Goal: Task Accomplishment & Management: Manage account settings

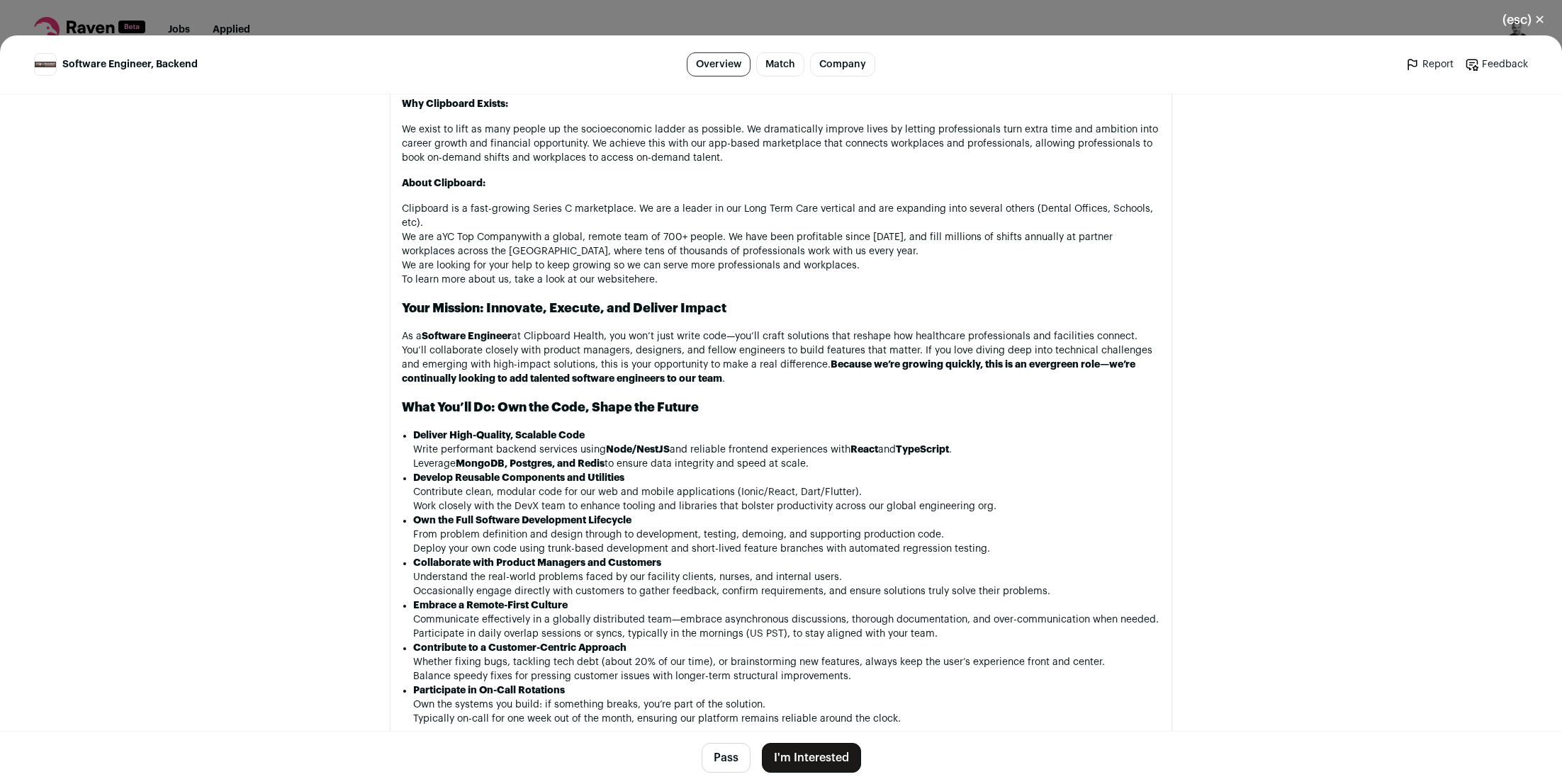
scroll to position [802, 0]
drag, startPoint x: 679, startPoint y: 444, endPoint x: 768, endPoint y: 454, distance: 89.6
click at [768, 454] on ul "Write performant backend services using Node/NestJS and reliable frontend exper…" at bounding box center [787, 456] width 747 height 28
click at [768, 456] on li "Leverage MongoDB, Postgres, and Redis to ensure data integrity and speed at sca…" at bounding box center [787, 463] width 747 height 14
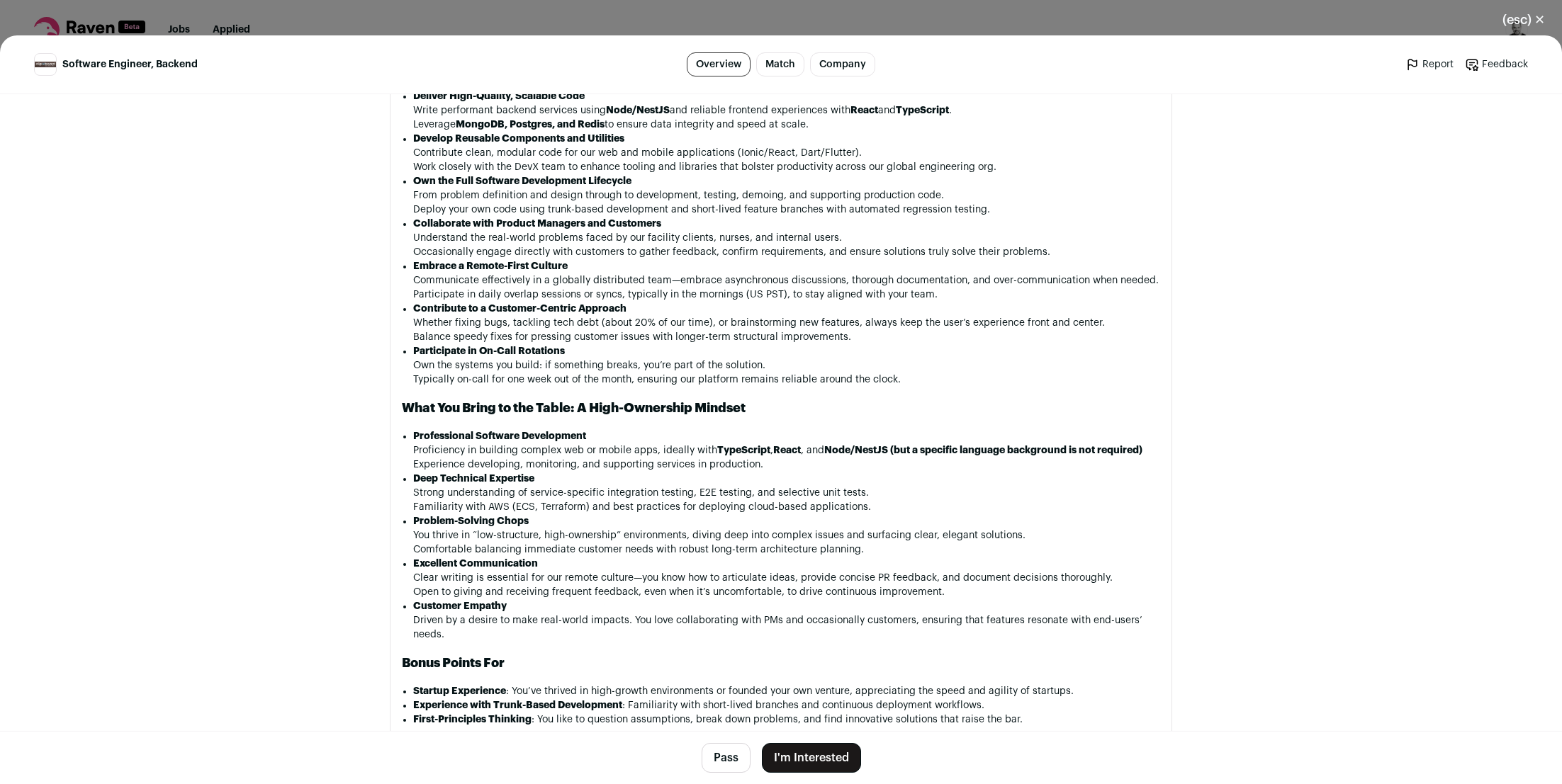
scroll to position [1144, 0]
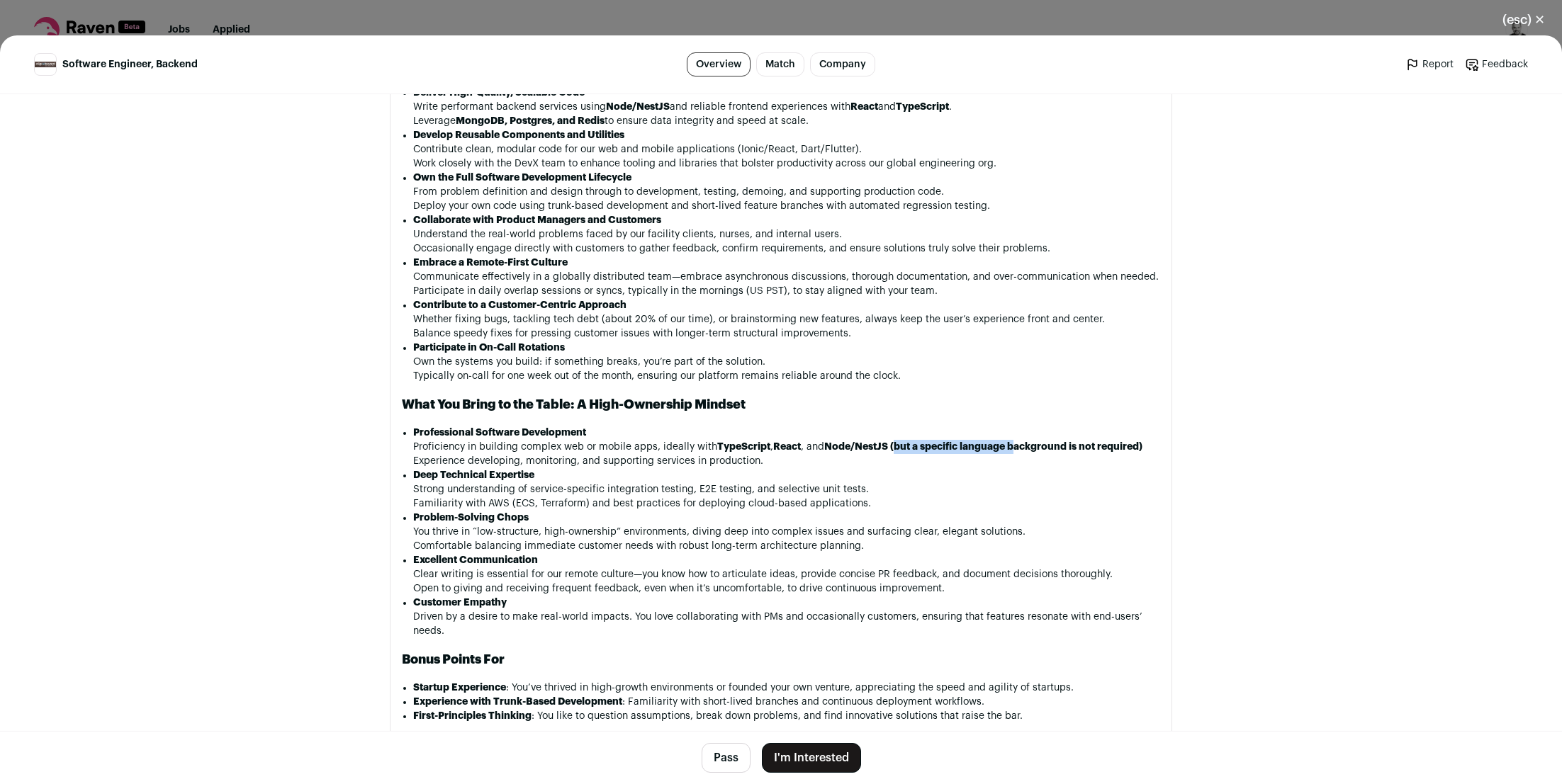
drag, startPoint x: 893, startPoint y: 440, endPoint x: 1014, endPoint y: 439, distance: 121.0
click at [1014, 442] on strong "Node/NestJS (but a specific language background is not required)" at bounding box center [983, 447] width 318 height 10
drag, startPoint x: 899, startPoint y: 440, endPoint x: 1041, endPoint y: 439, distance: 142.0
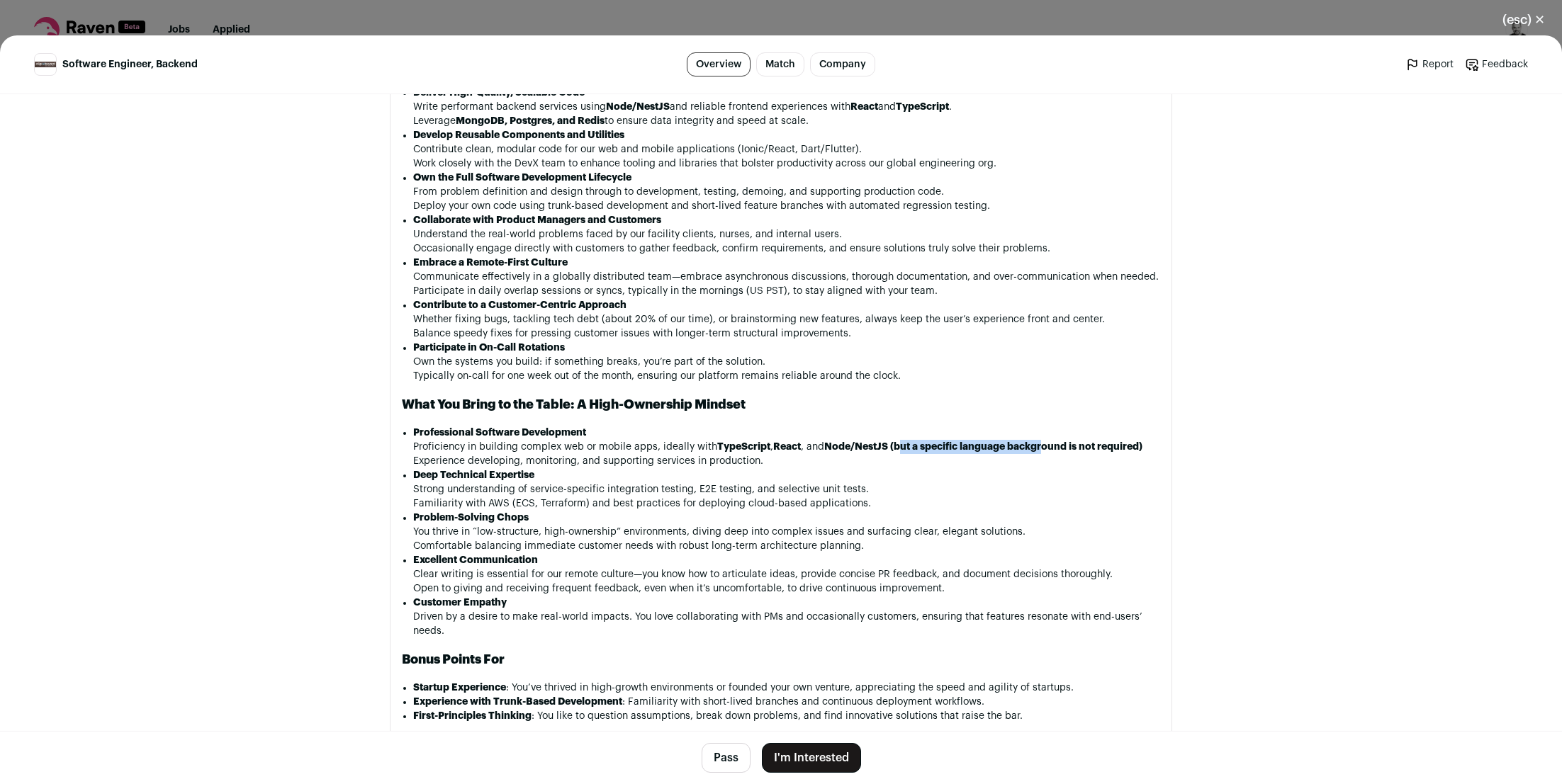
click at [1041, 442] on strong "Node/NestJS (but a specific language background is not required)" at bounding box center [983, 447] width 318 height 10
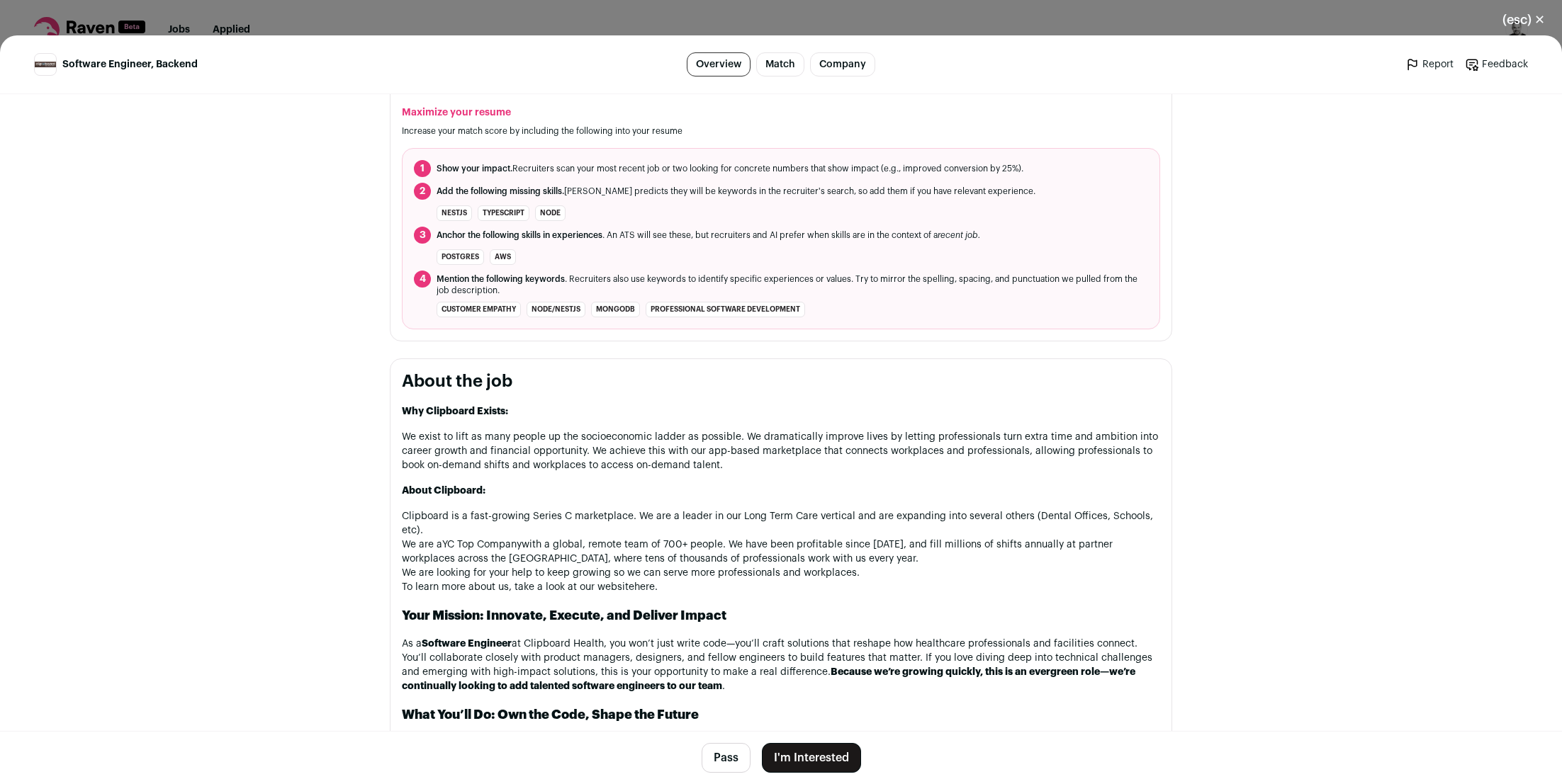
scroll to position [487, 0]
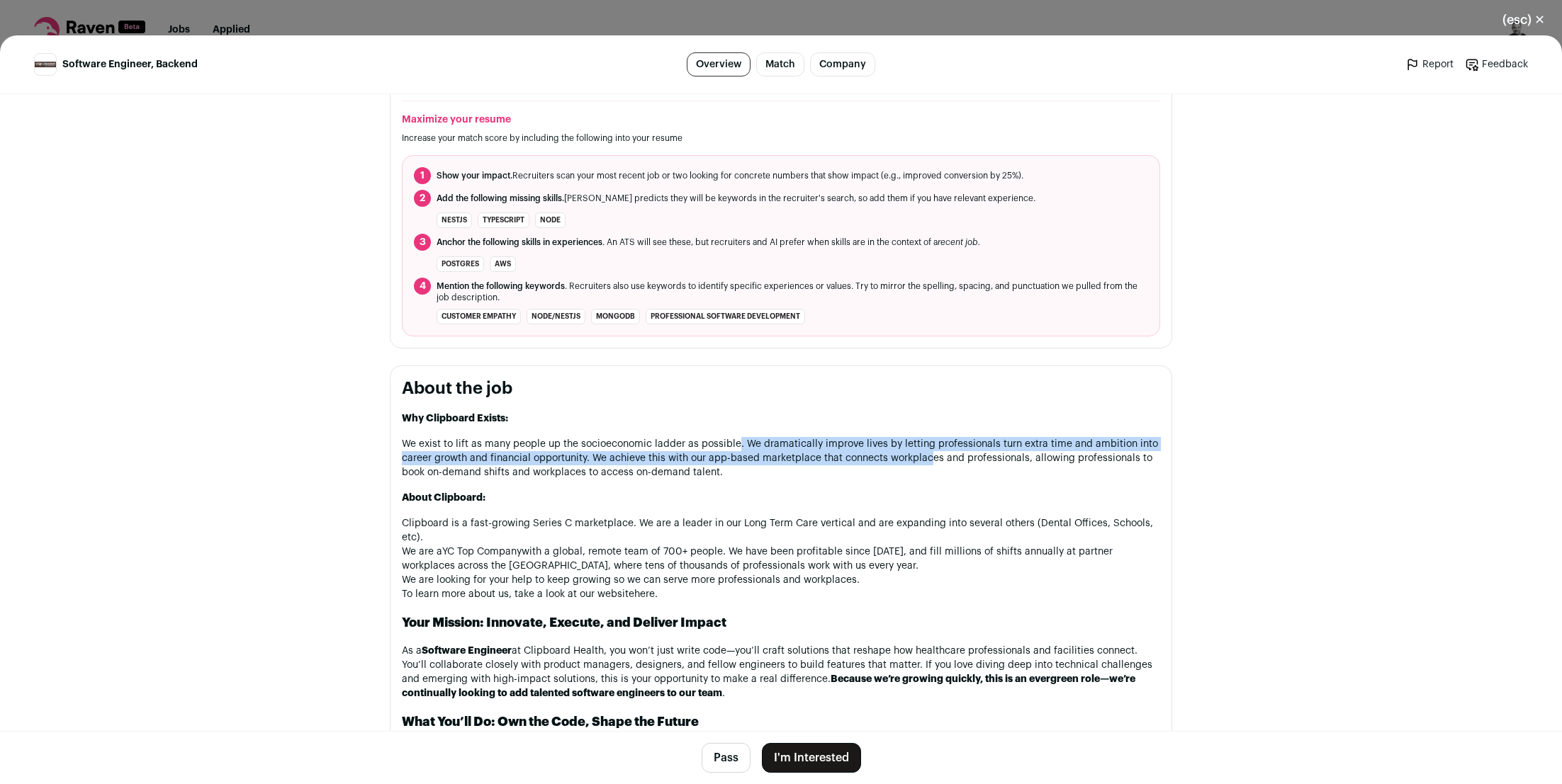
drag, startPoint x: 731, startPoint y: 435, endPoint x: 921, endPoint y: 435, distance: 190.0
click at [921, 440] on p "We exist to lift as many people up the socioeconomic ladder as possible. We dra…" at bounding box center [780, 458] width 758 height 42
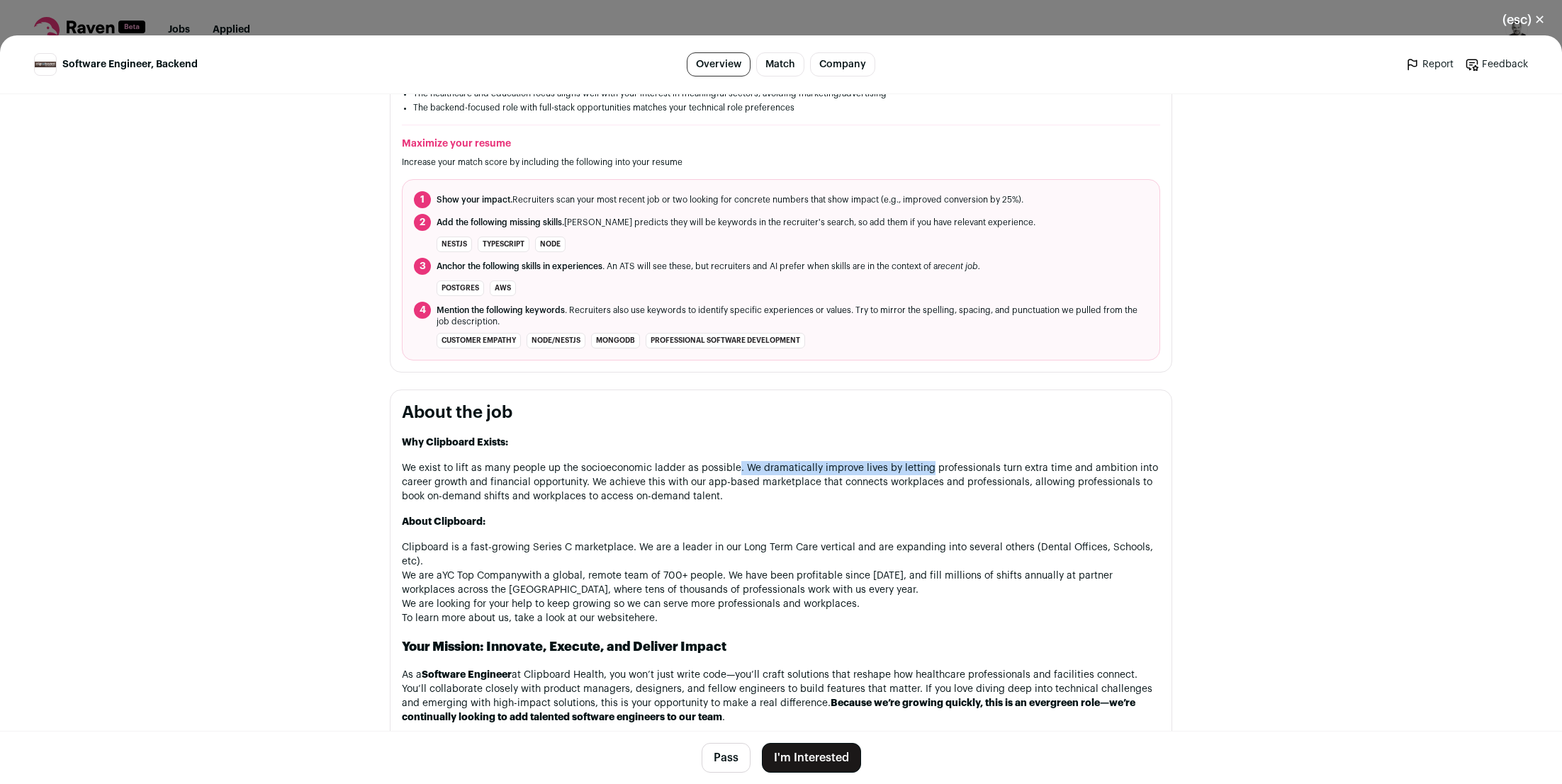
scroll to position [468, 0]
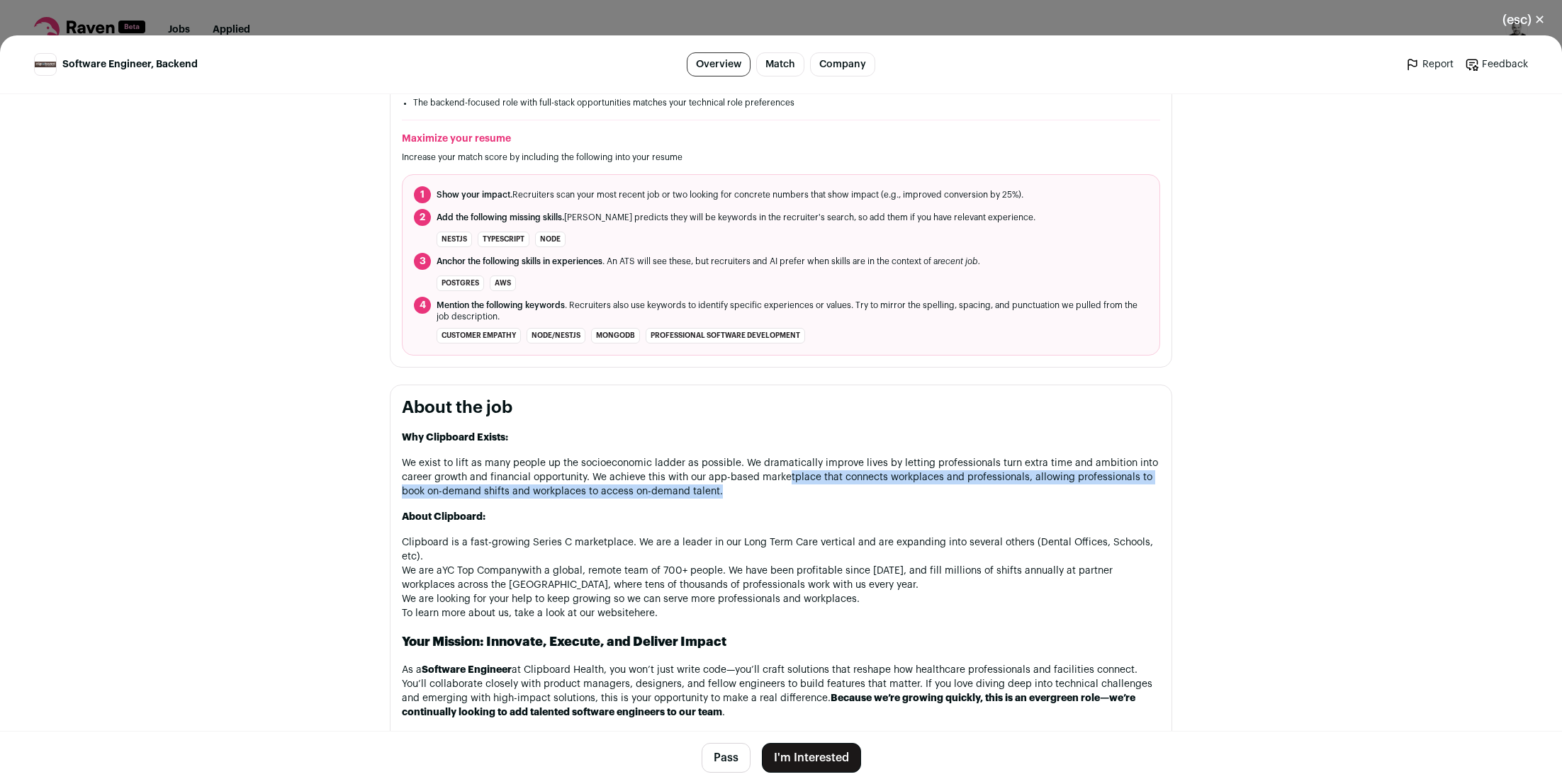
drag, startPoint x: 782, startPoint y: 467, endPoint x: 1043, endPoint y: 480, distance: 261.3
click at [1043, 480] on p "We exist to lift as many people up the socioeconomic ladder as possible. We dra…" at bounding box center [780, 477] width 758 height 42
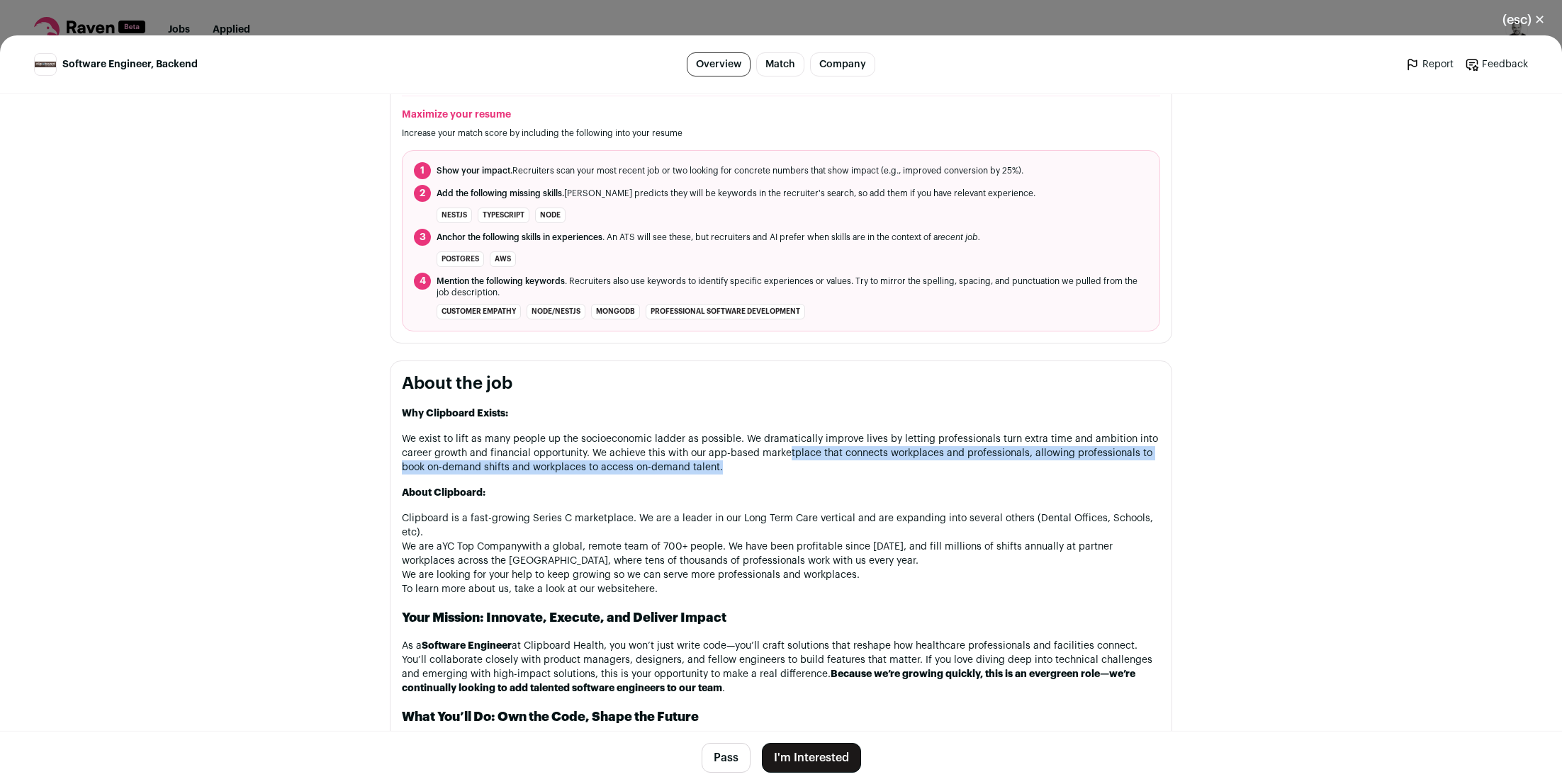
scroll to position [493, 0]
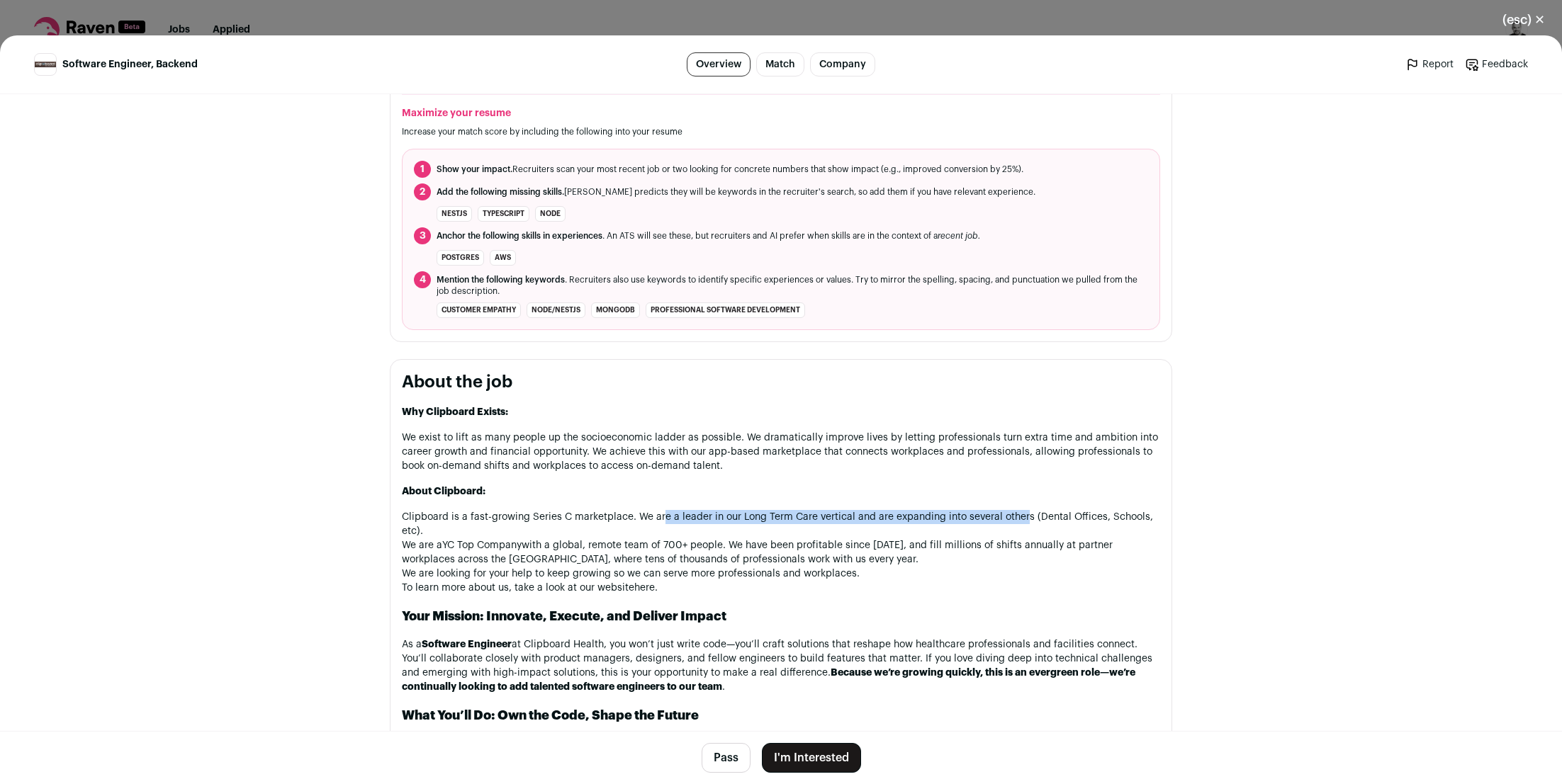
drag, startPoint x: 657, startPoint y: 507, endPoint x: 1016, endPoint y: 508, distance: 359.0
click at [1016, 510] on p "Clipboard is a fast-growing Series C marketplace. We are a leader in our Long T…" at bounding box center [780, 552] width 758 height 85
drag, startPoint x: 1044, startPoint y: 509, endPoint x: 1128, endPoint y: 519, distance: 84.6
click at [1128, 519] on p "Clipboard is a fast-growing Series C marketplace. We are a leader in our Long T…" at bounding box center [780, 552] width 758 height 85
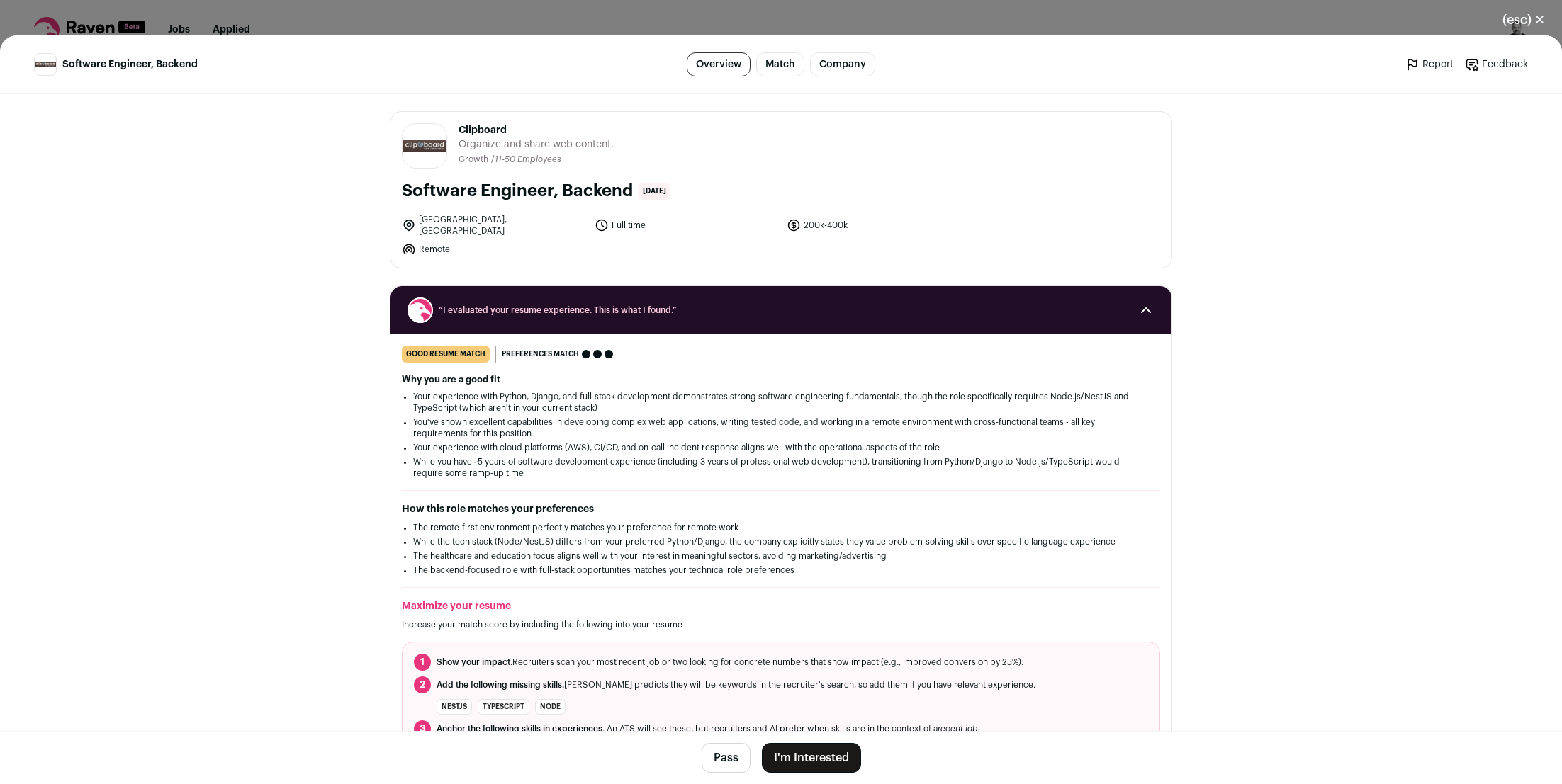
scroll to position [0, 0]
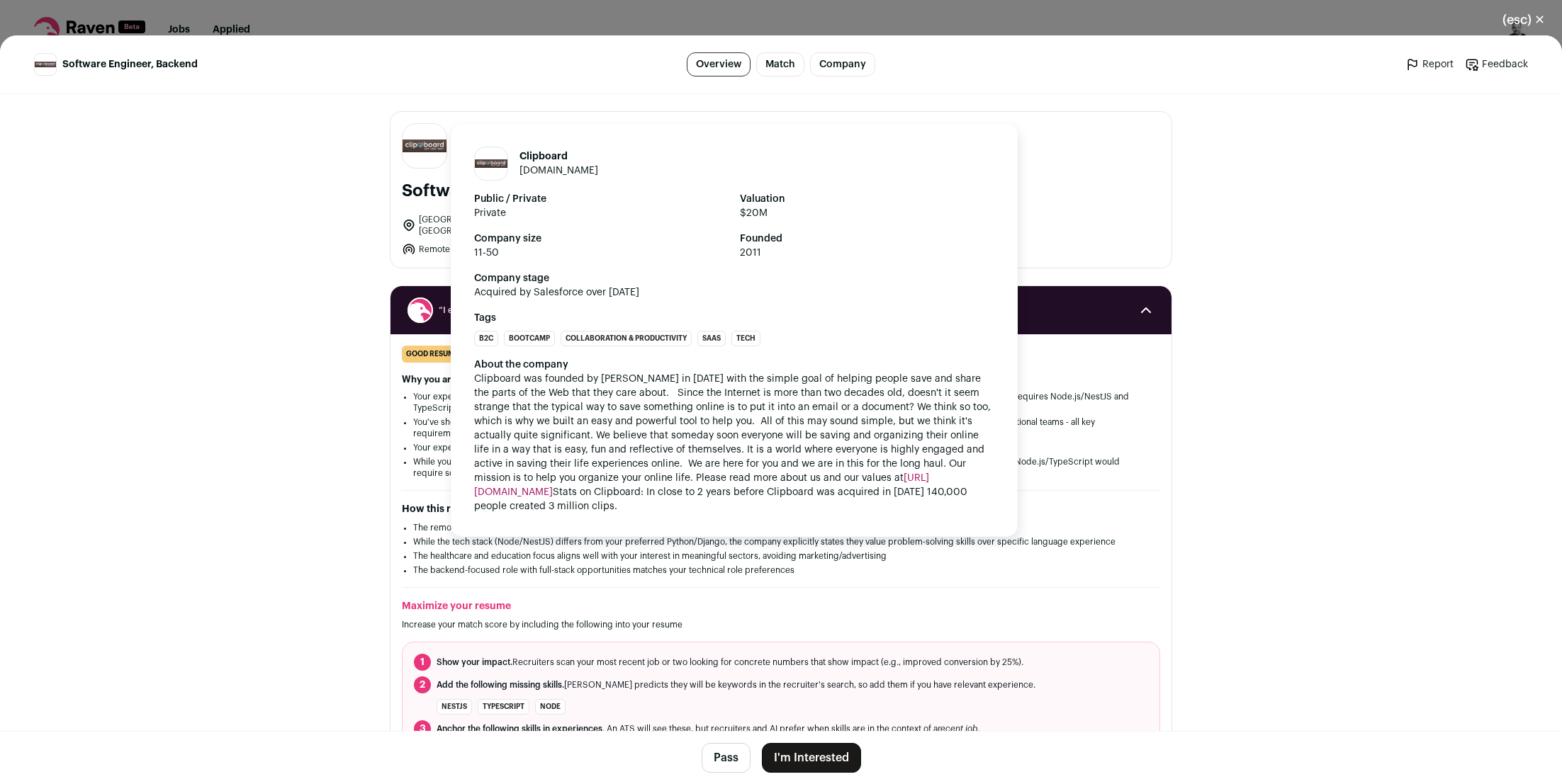
click at [543, 166] on link "clipboard.com" at bounding box center [558, 171] width 79 height 10
click at [548, 172] on link "clipboard.com" at bounding box center [558, 171] width 79 height 10
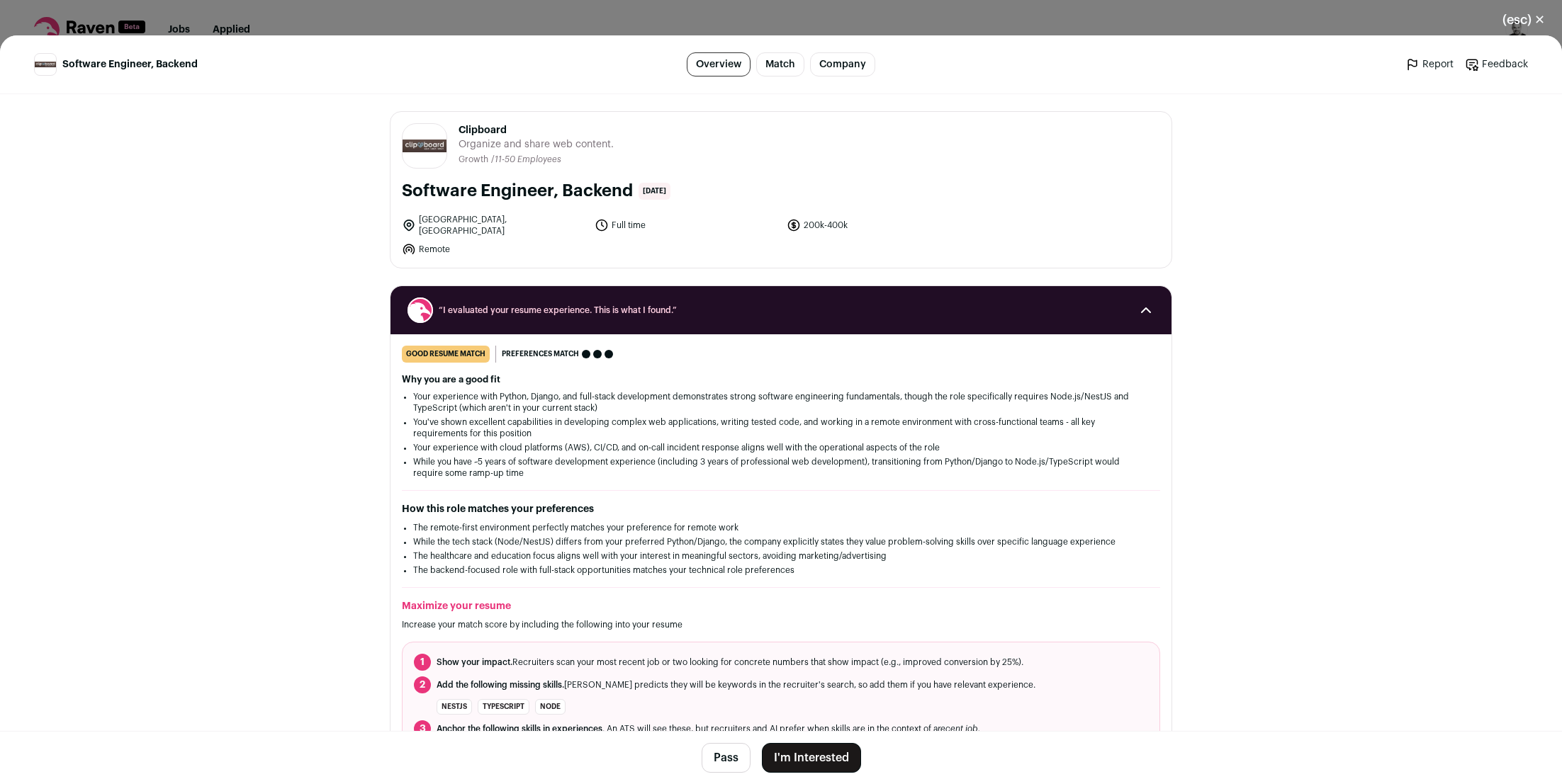
click at [872, 442] on li "Your experience with cloud platforms (AWS), CI/CD, and on-call incident respons…" at bounding box center [781, 448] width 736 height 12
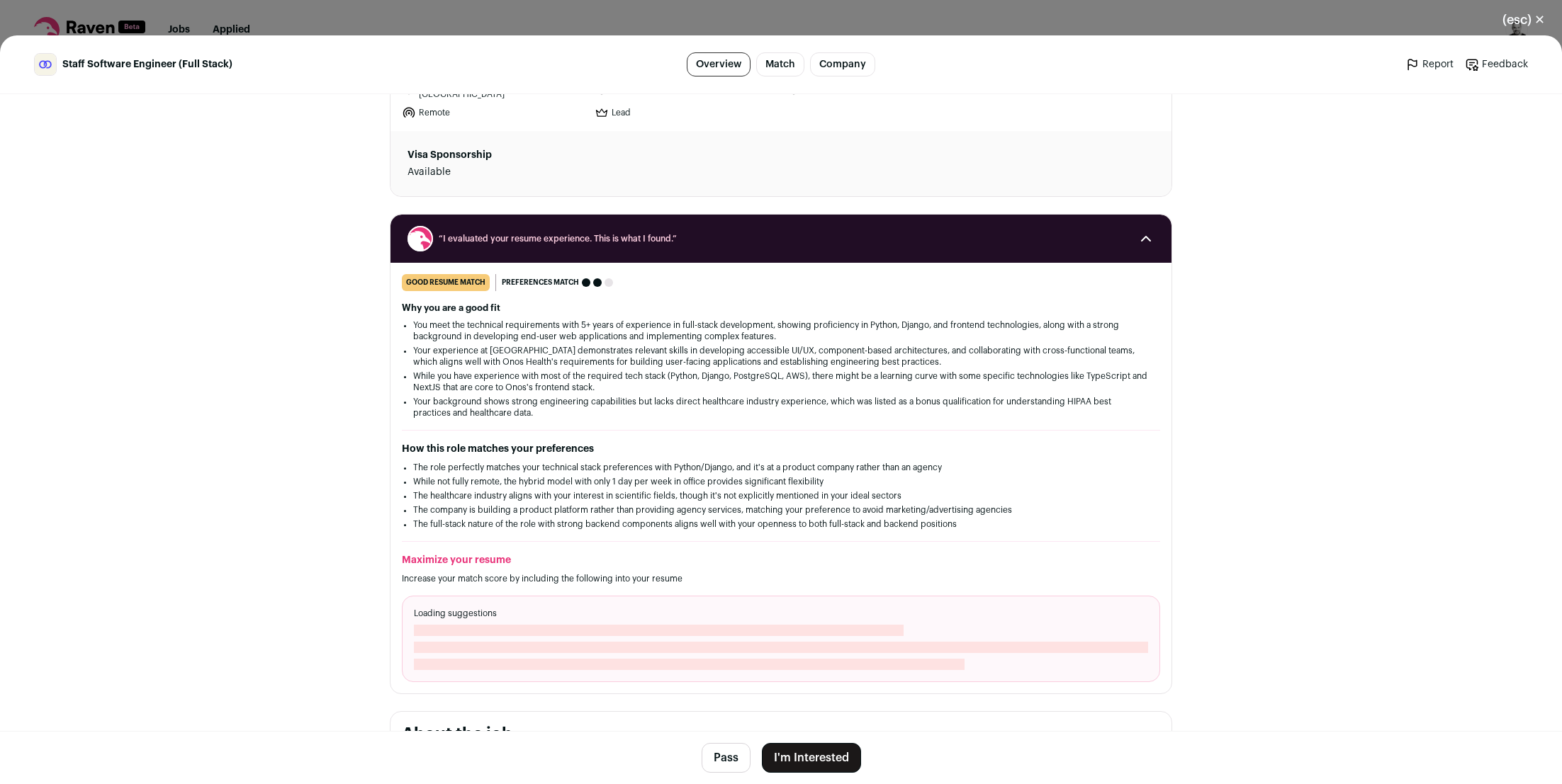
scroll to position [156, 0]
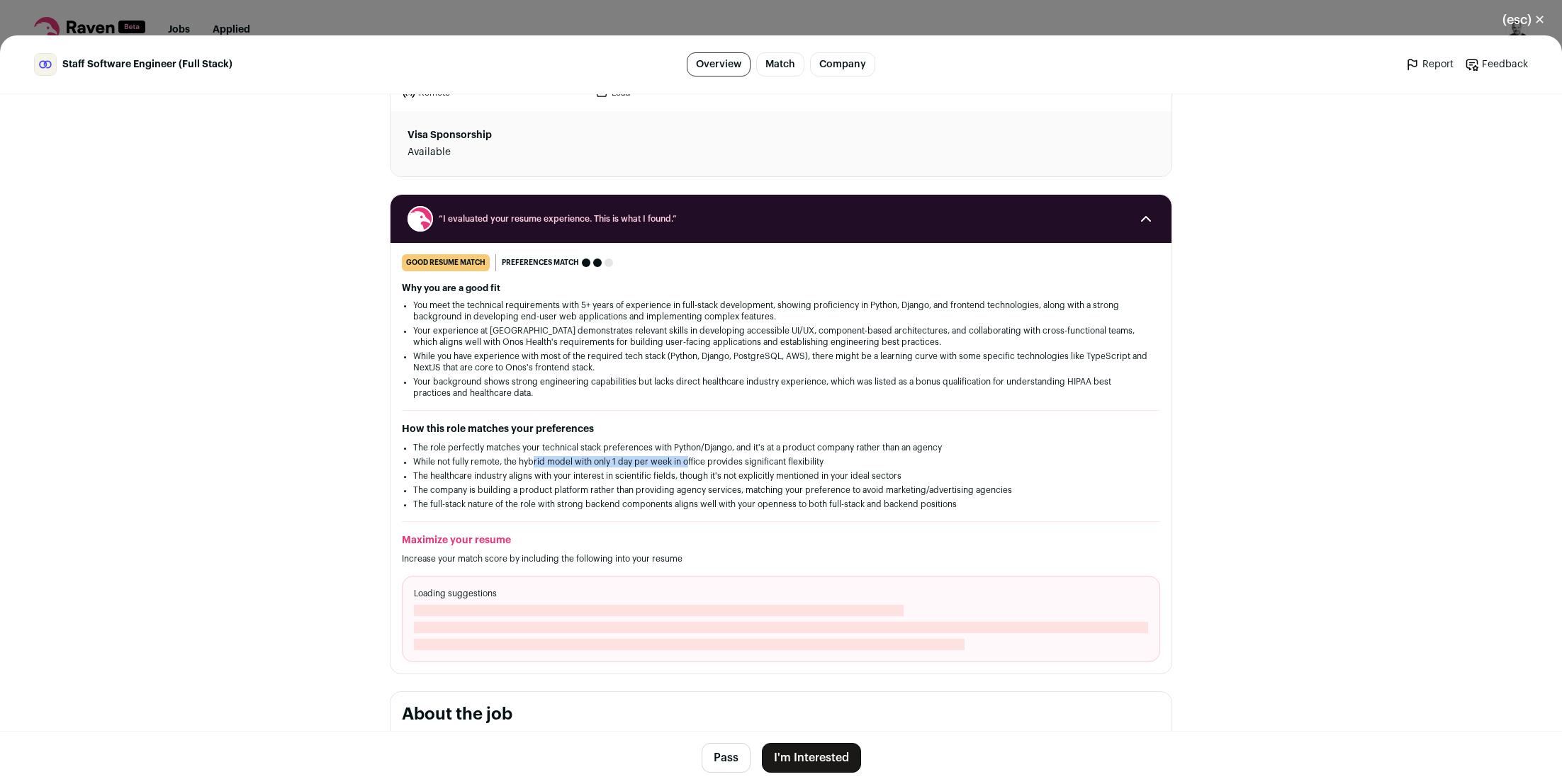
drag, startPoint x: 528, startPoint y: 456, endPoint x: 685, endPoint y: 452, distance: 157.1
click at [685, 456] on li "While not fully remote, the hybrid model with only 1 day per week in office pro…" at bounding box center [781, 462] width 736 height 12
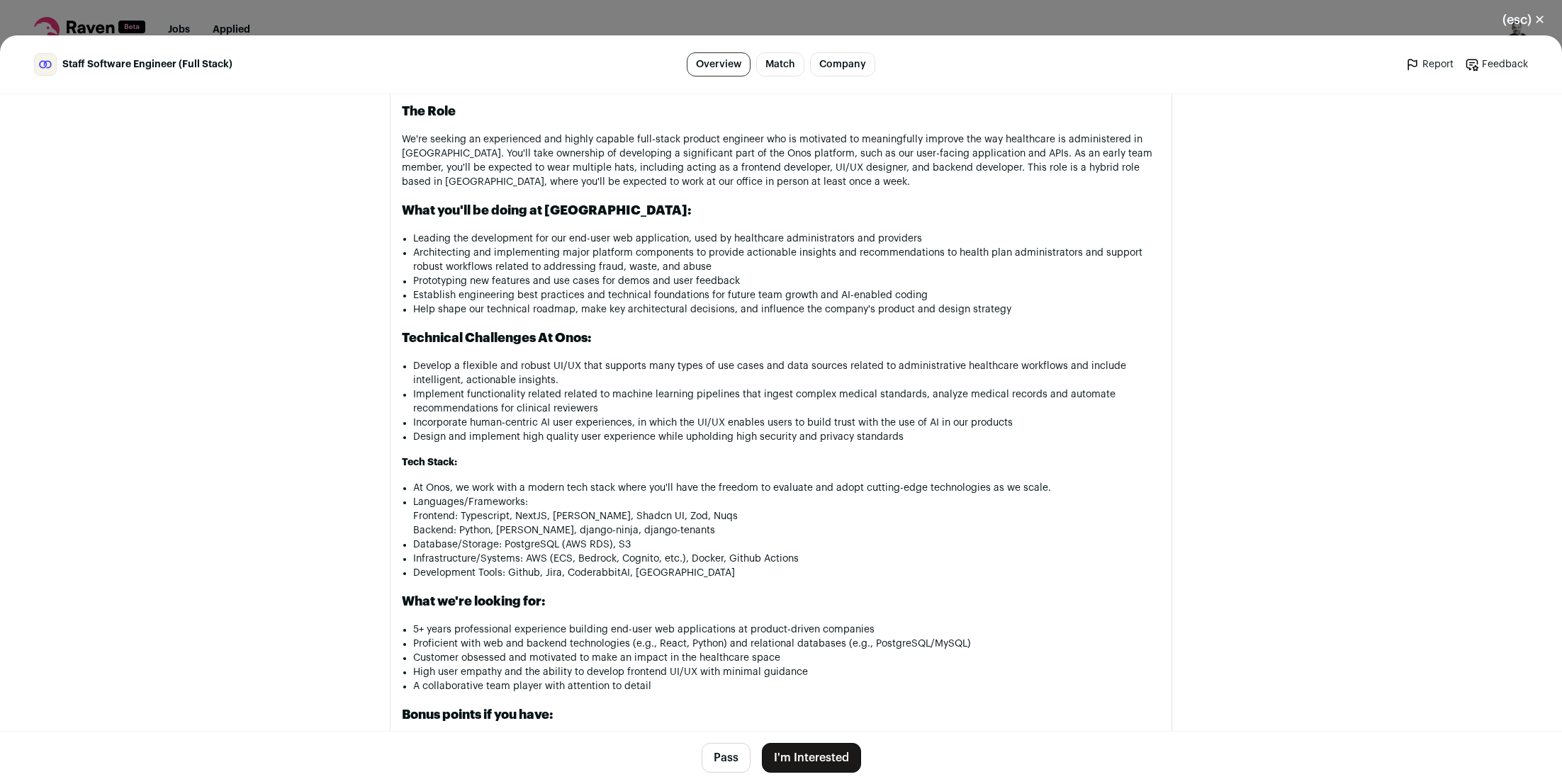
scroll to position [1099, 0]
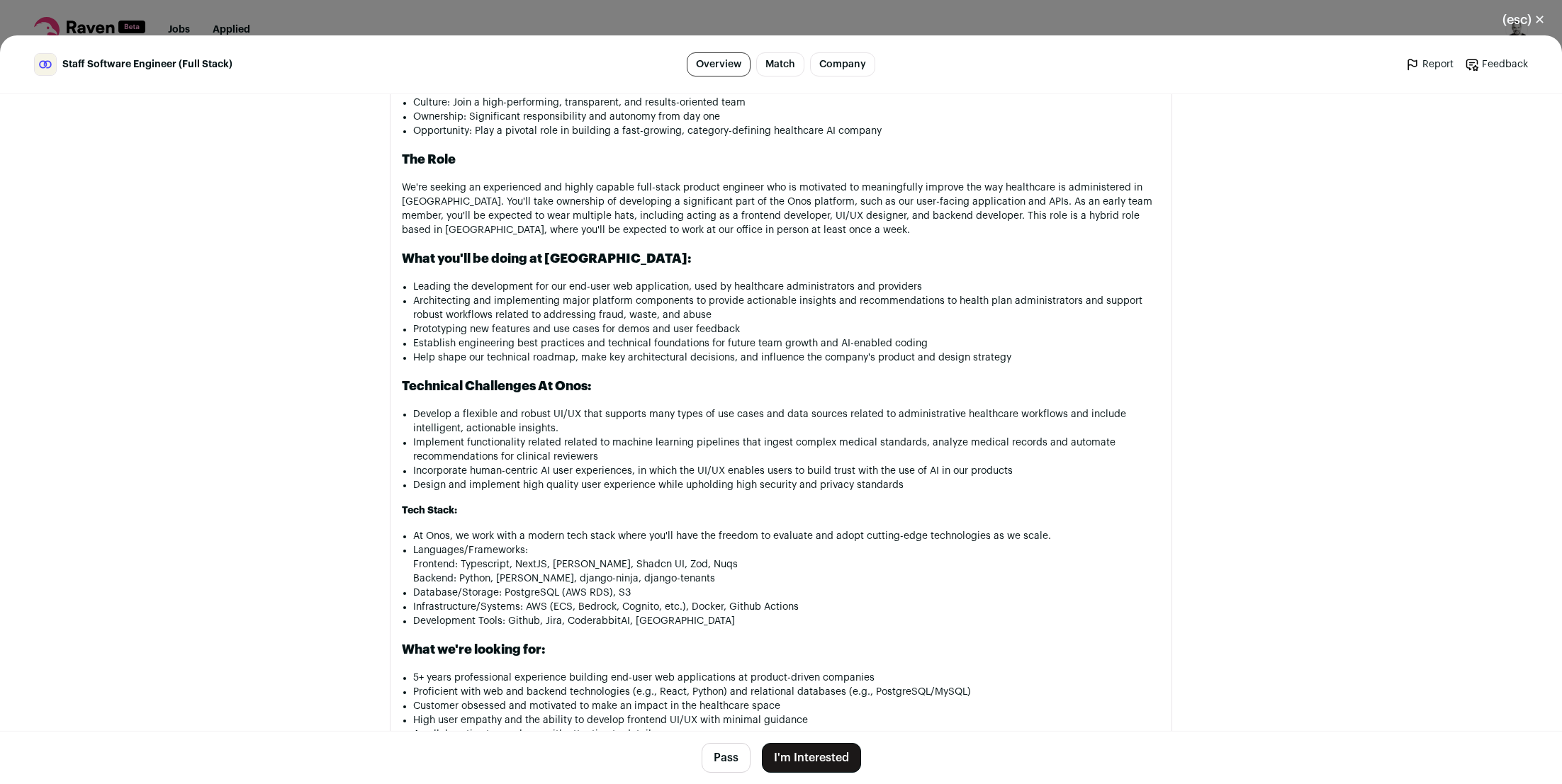
click at [1269, 316] on main "Staff Software Engineer (Full Stack) Overview Match Company Report Feedback Rep…" at bounding box center [781, 410] width 1562 height 748
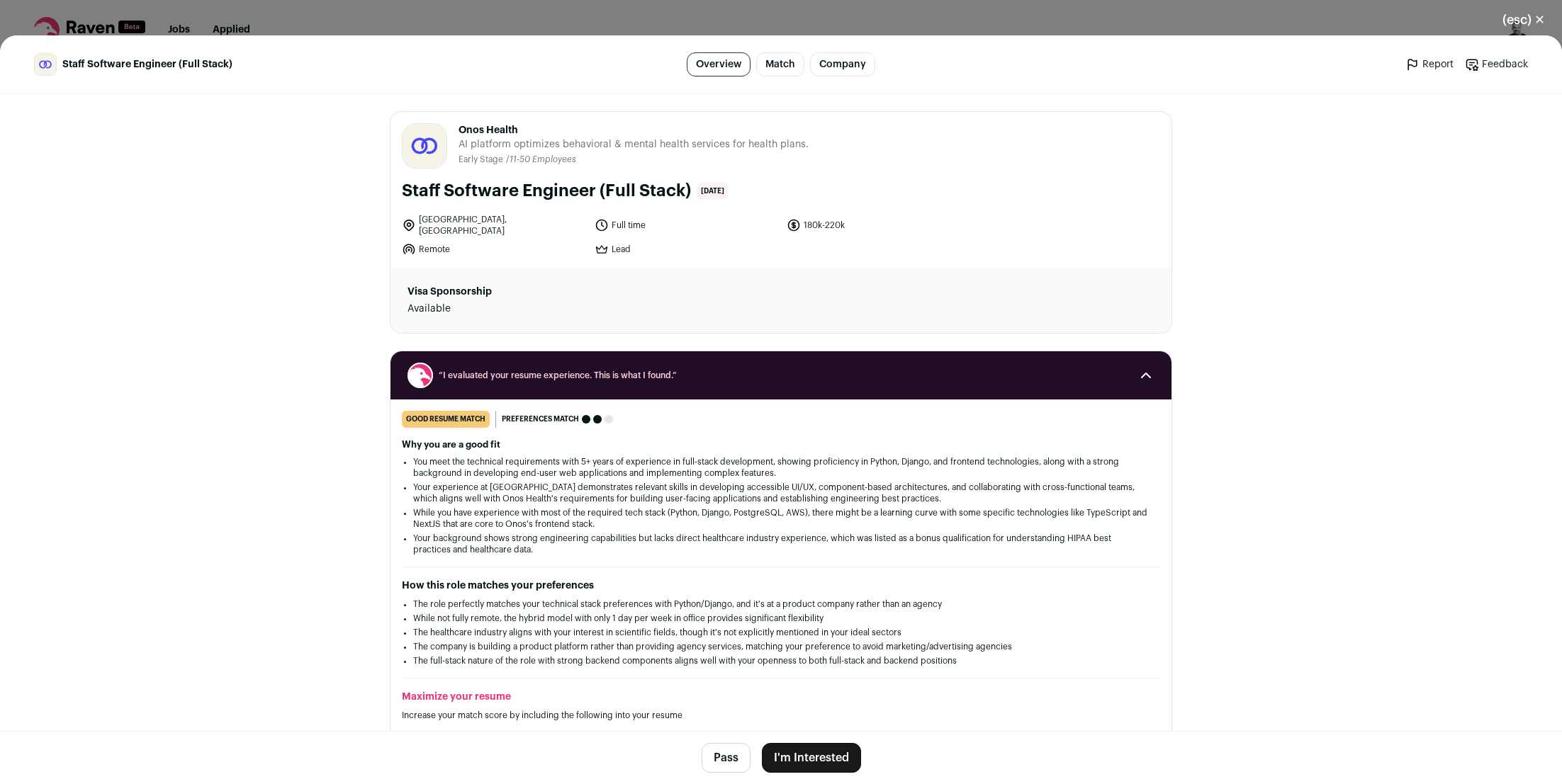
click at [722, 758] on button "Pass" at bounding box center [726, 758] width 49 height 30
click at [1533, 17] on button "(esc) ✕" at bounding box center [1523, 20] width 77 height 31
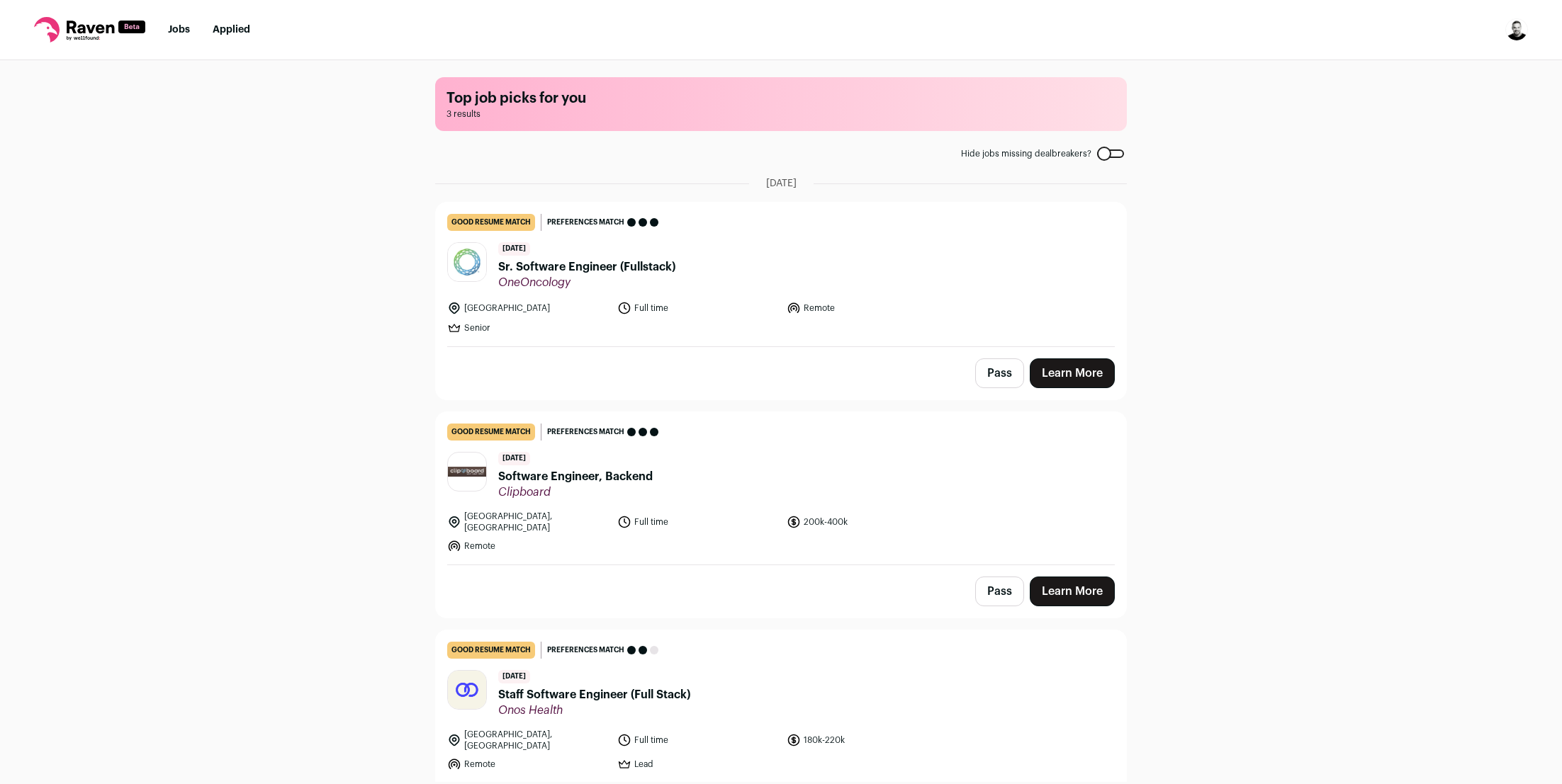
click at [1521, 34] on img "Open dropdown" at bounding box center [1516, 29] width 22 height 22
click at [1453, 65] on link "Settings" at bounding box center [1448, 65] width 156 height 34
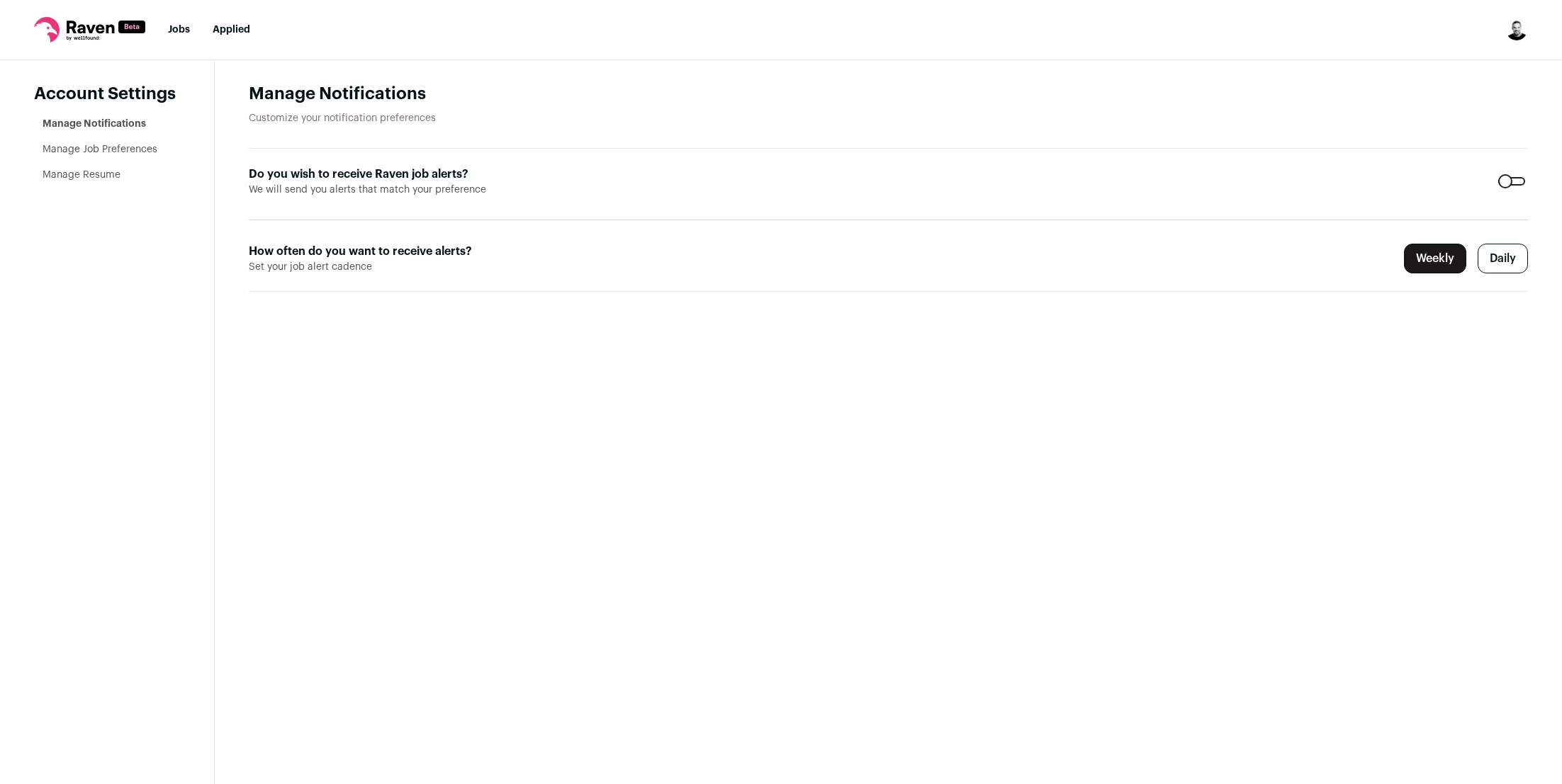
click at [142, 148] on link "Manage Job Preferences" at bounding box center [99, 150] width 115 height 10
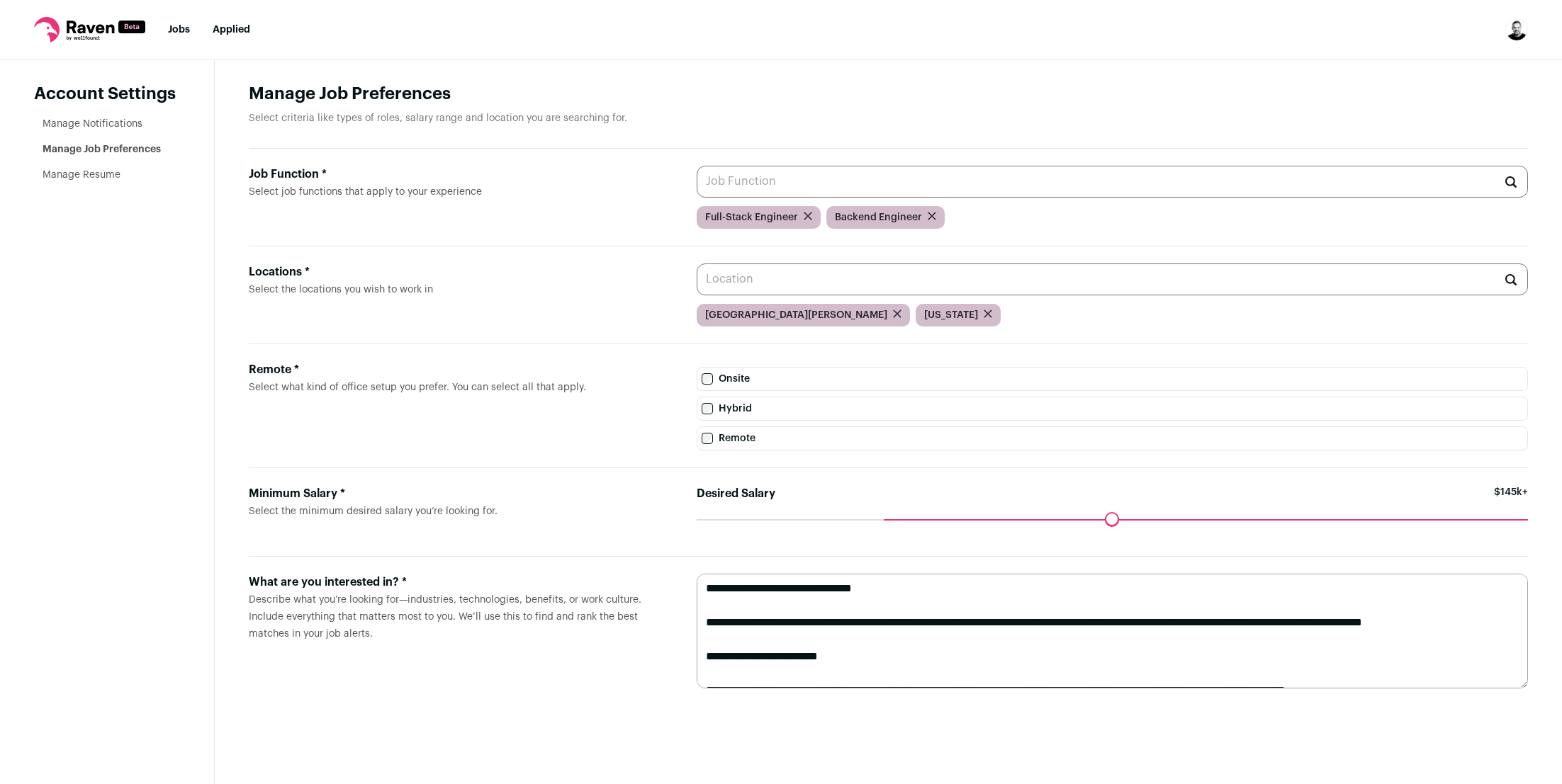
click at [916, 306] on div "[US_STATE]" at bounding box center [958, 315] width 85 height 22
click at [983, 318] on form at bounding box center [988, 315] width 8 height 14
click at [983, 316] on icon "submit" at bounding box center [988, 314] width 8 height 8
click at [939, 304] on div "[GEOGRAPHIC_DATA][PERSON_NAME]" at bounding box center [1112, 315] width 831 height 22
click at [781, 48] on nav "Jobs Applied Settings Notifications Preferences Resume FAQs Logout" at bounding box center [781, 30] width 1562 height 60
